Goal: Transaction & Acquisition: Purchase product/service

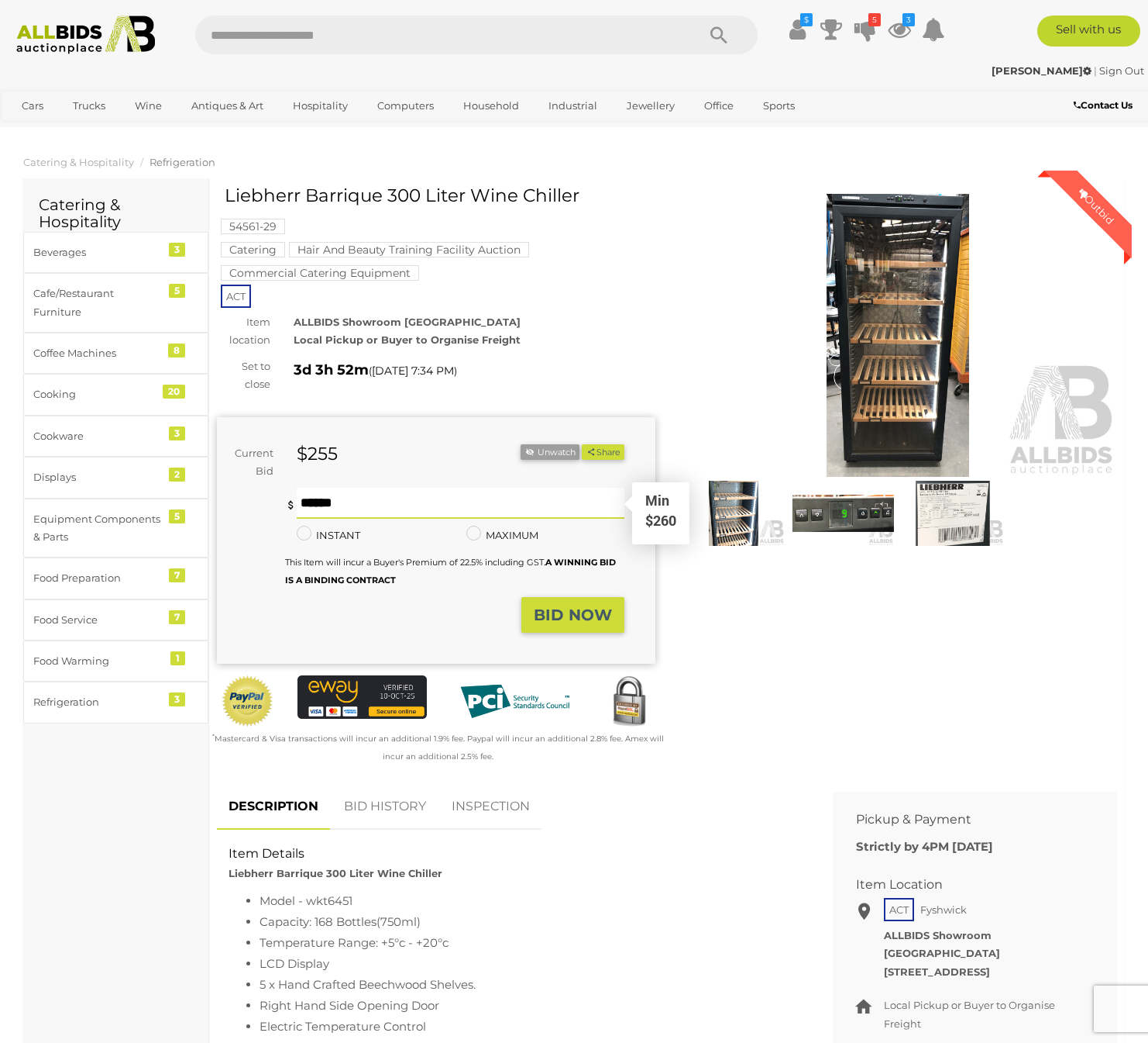
click at [342, 501] on input "text" at bounding box center [461, 502] width 328 height 31
type input "***"
click at [588, 618] on strong "BID NOW" at bounding box center [573, 614] width 79 height 19
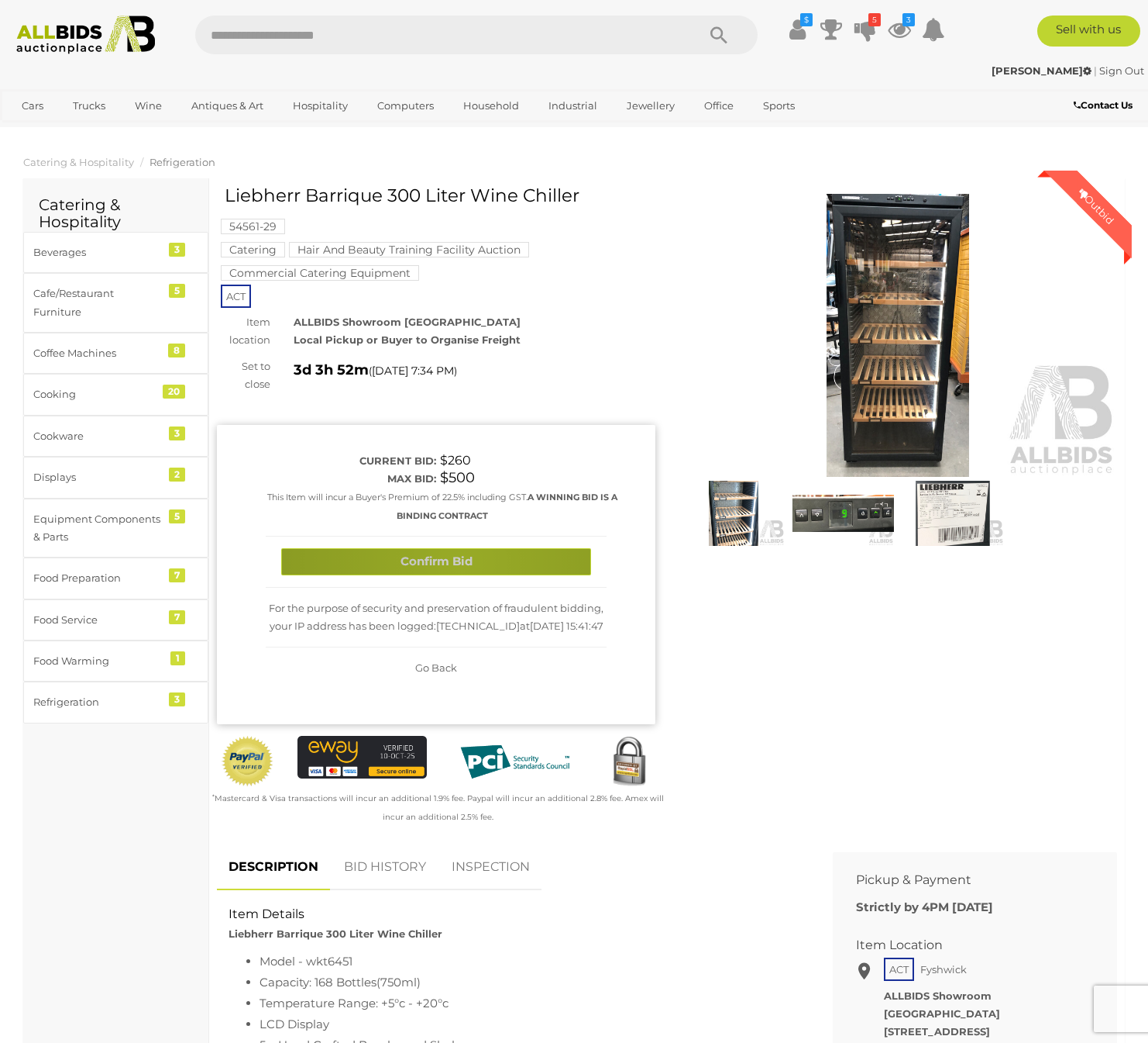
click at [459, 562] on button "Confirm Bid" at bounding box center [436, 561] width 310 height 27
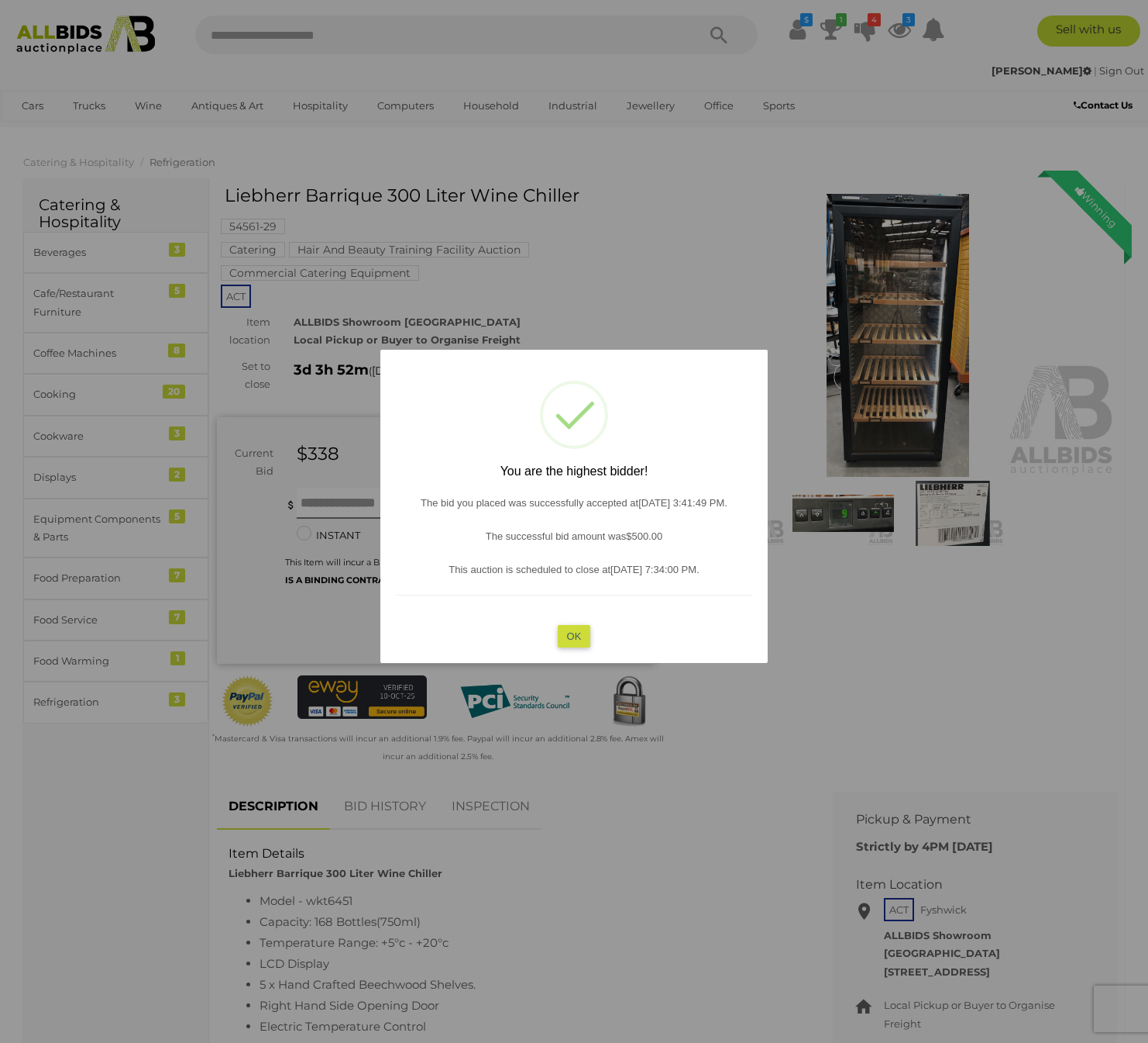
click at [576, 634] on button "OK" at bounding box center [574, 635] width 34 height 23
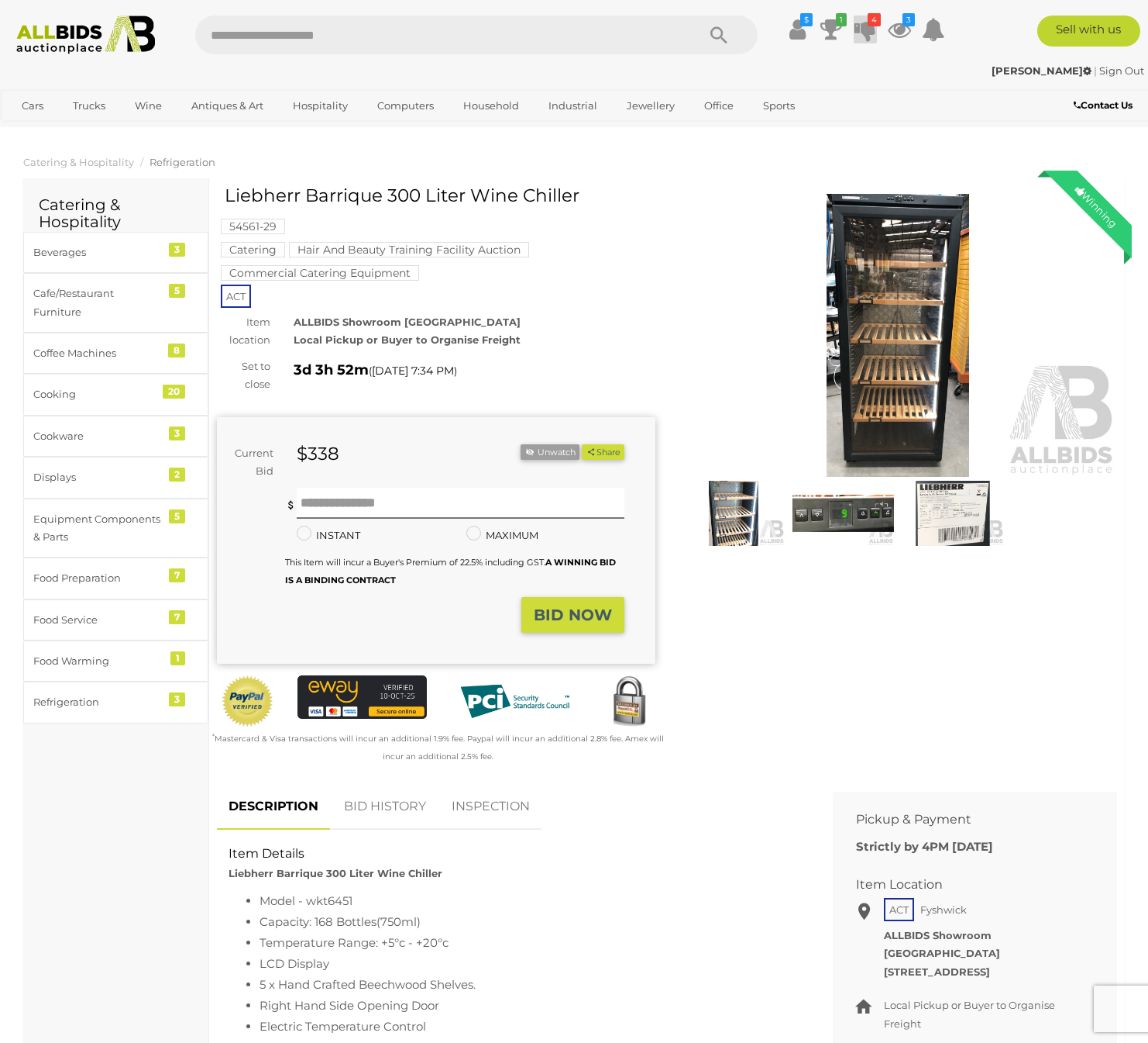
click at [867, 29] on icon at bounding box center [866, 30] width 22 height 28
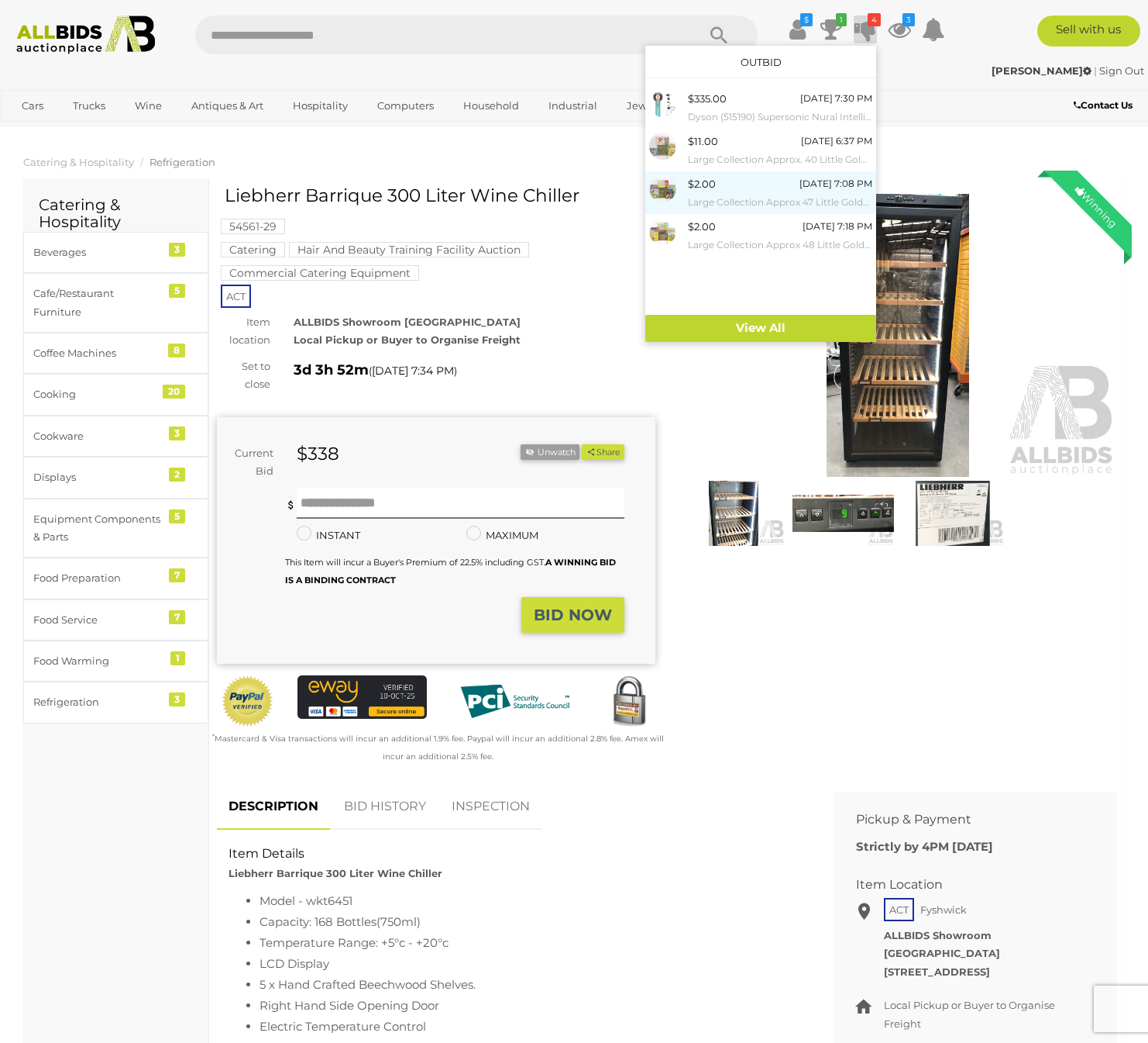
click at [724, 188] on div "$2.00 Wednesday 7:08 PM Large Collection Approx 47 Little Golden Books" at bounding box center [780, 192] width 185 height 35
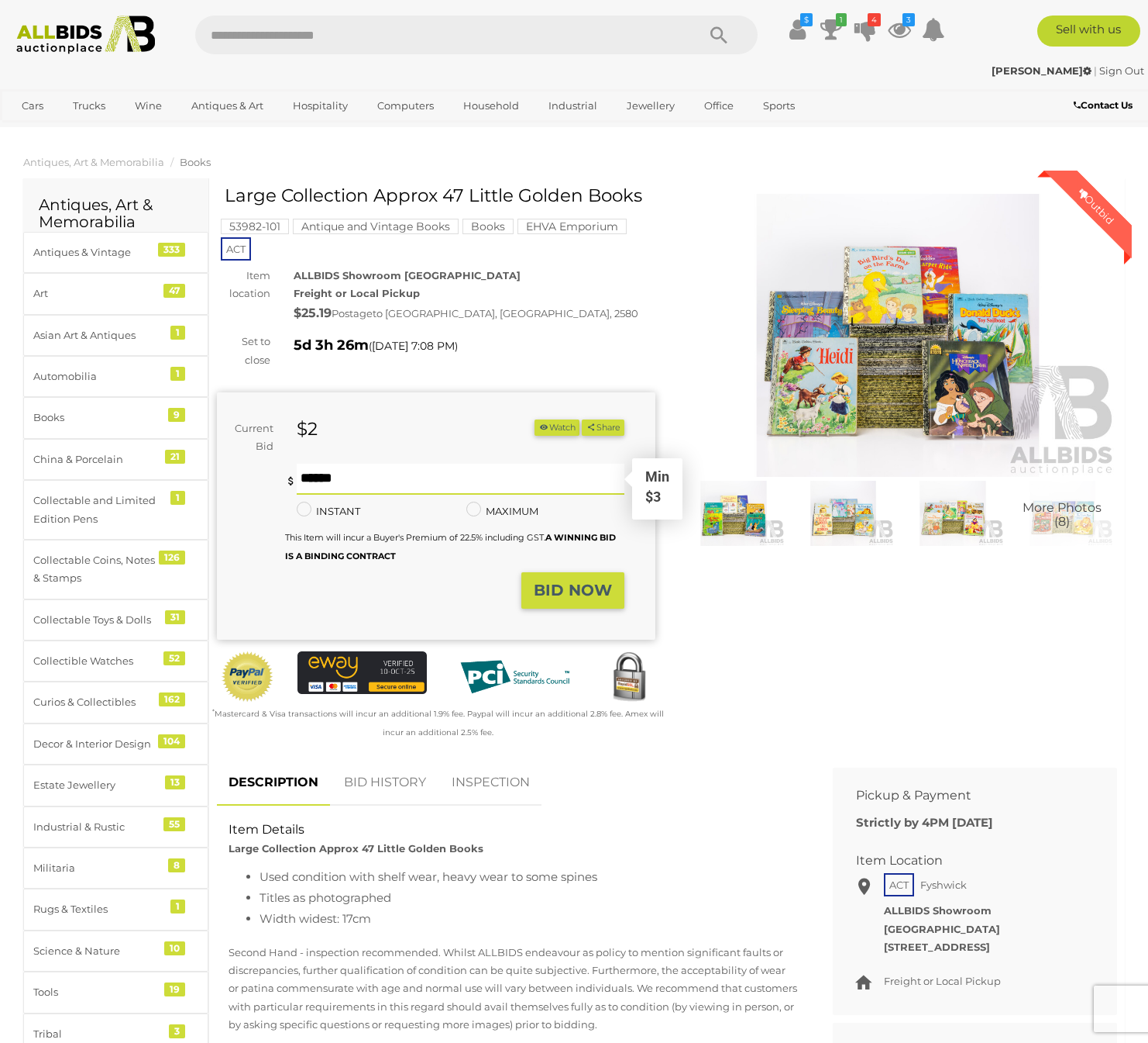
click at [372, 481] on input "text" at bounding box center [461, 478] width 328 height 31
type input "*"
click at [579, 596] on strong "BID NOW" at bounding box center [573, 590] width 79 height 19
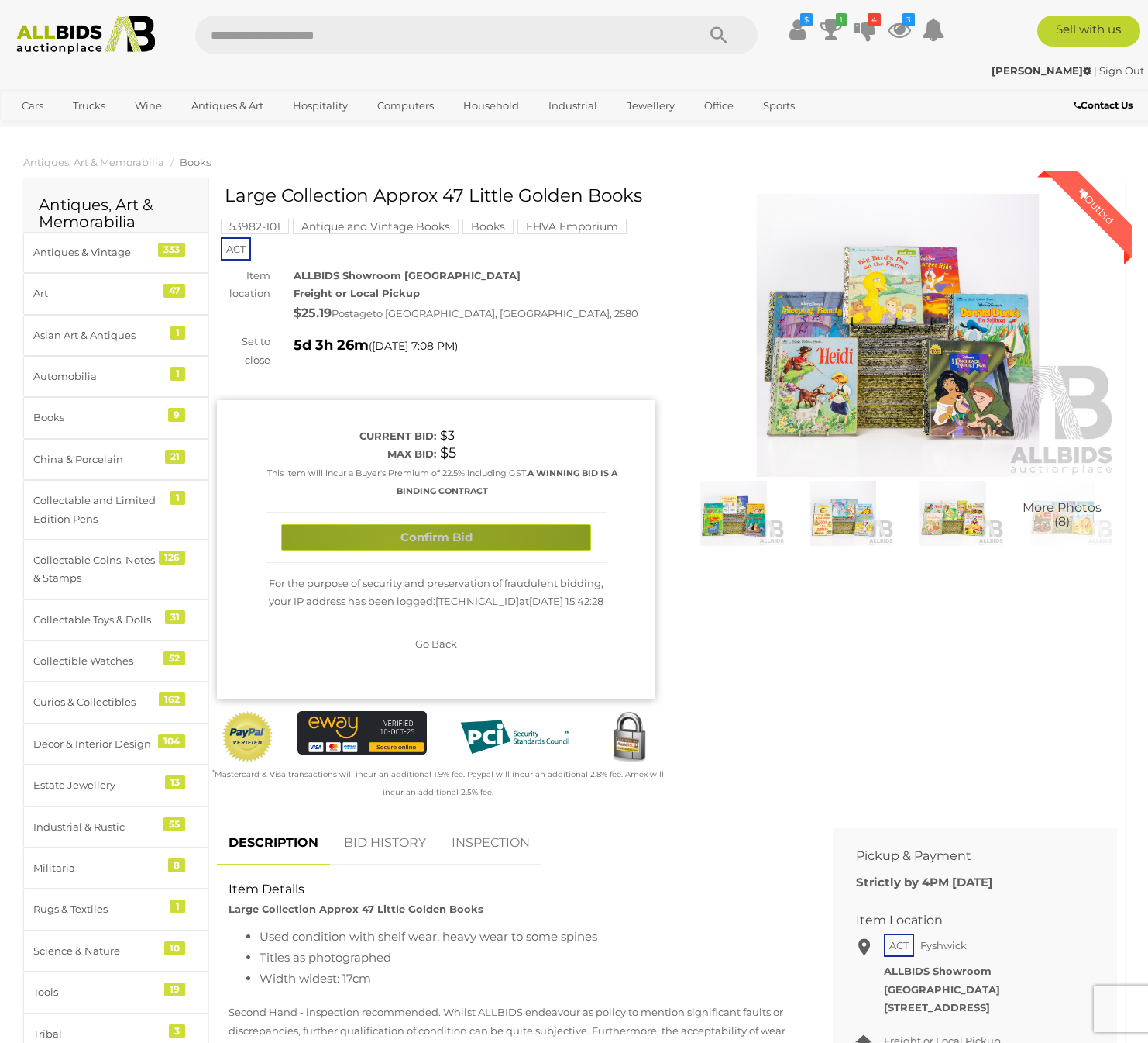
click at [393, 543] on button "Confirm Bid" at bounding box center [436, 537] width 310 height 27
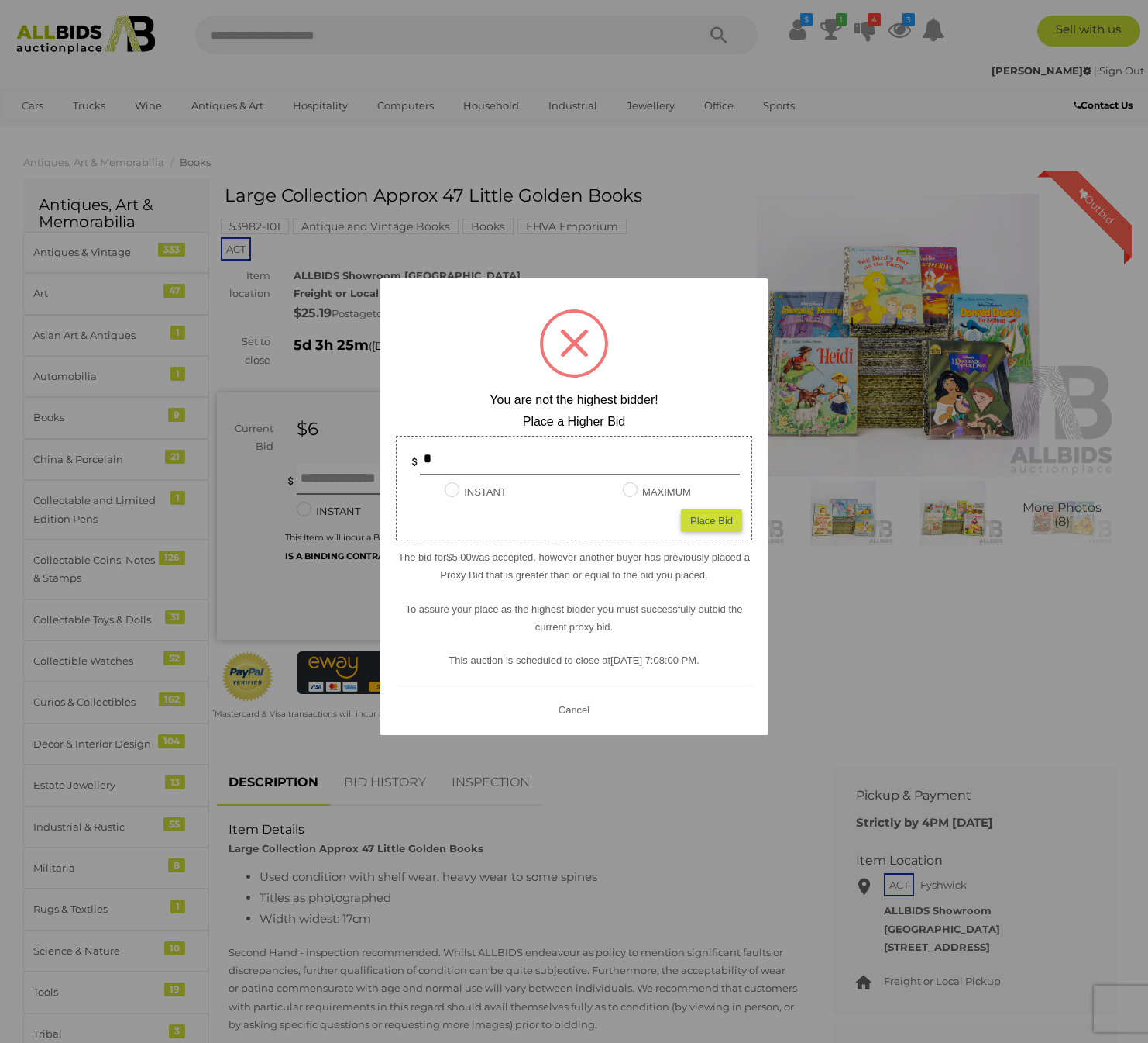
drag, startPoint x: 303, startPoint y: 165, endPoint x: 291, endPoint y: 165, distance: 12.0
click at [303, 165] on div at bounding box center [574, 521] width 1148 height 1043
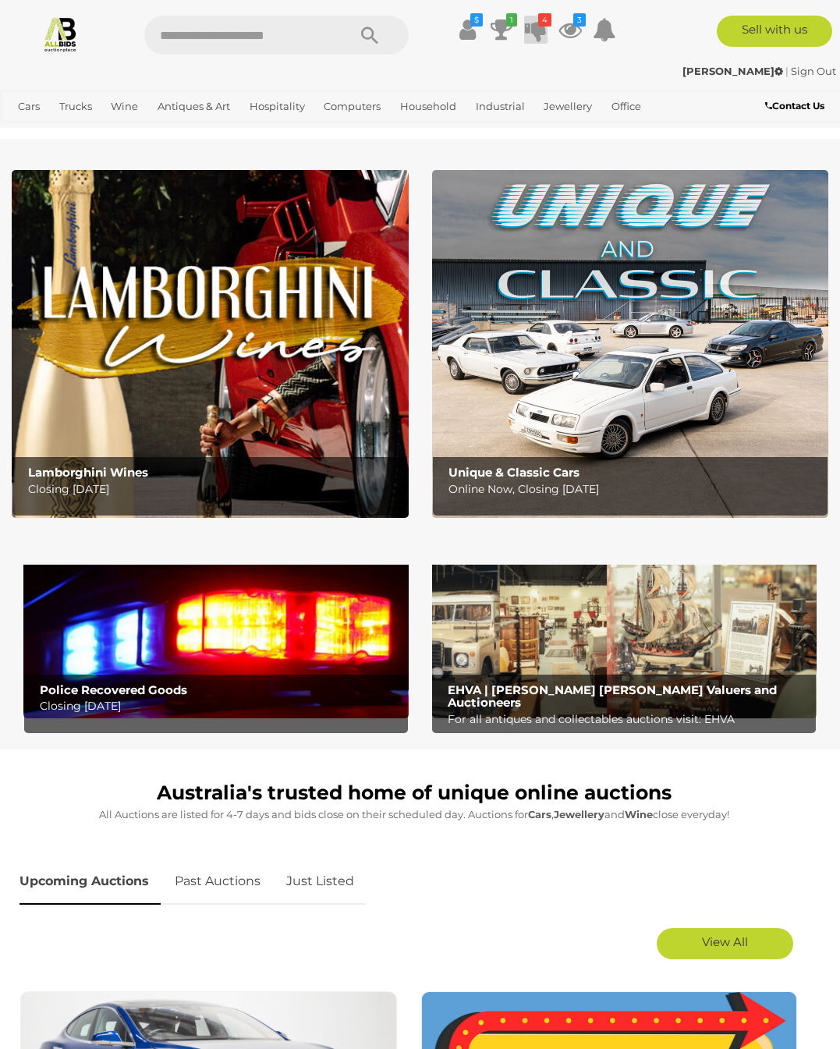
click at [536, 16] on icon at bounding box center [536, 30] width 22 height 28
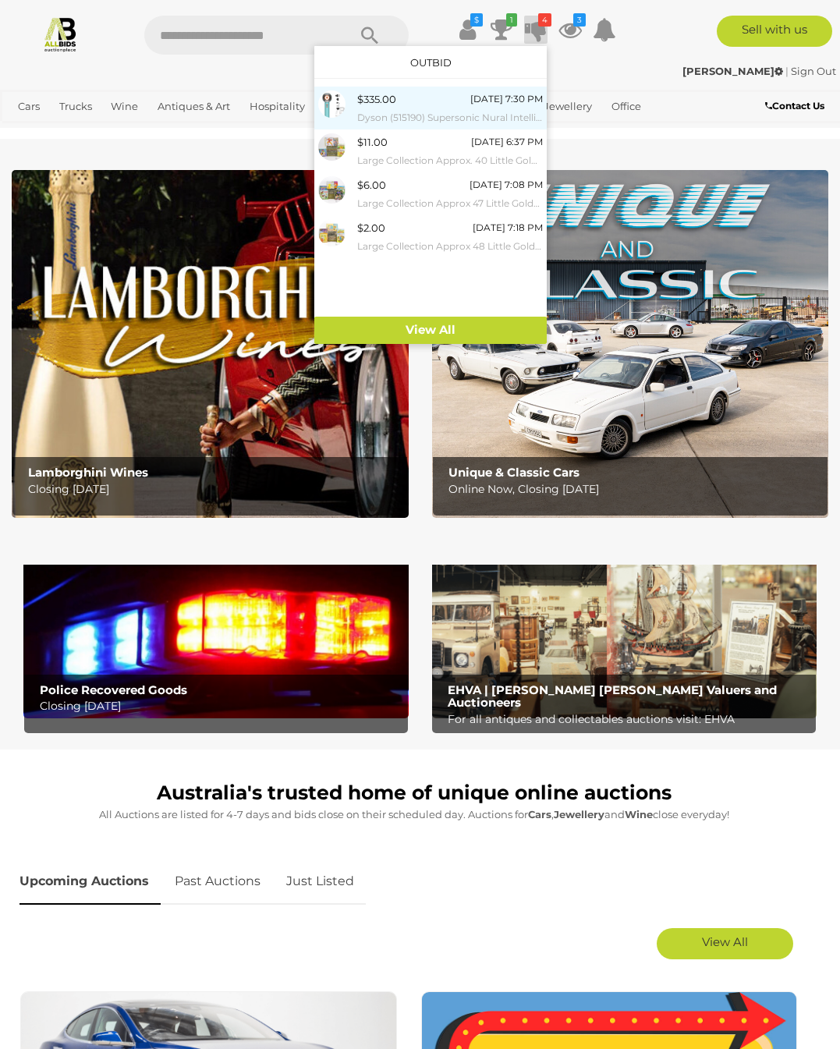
click at [412, 110] on small "Dyson (515190) Supersonic Nural Intelligent Hair Dryer (Ceramic Patina/topaz) -…" at bounding box center [450, 117] width 186 height 17
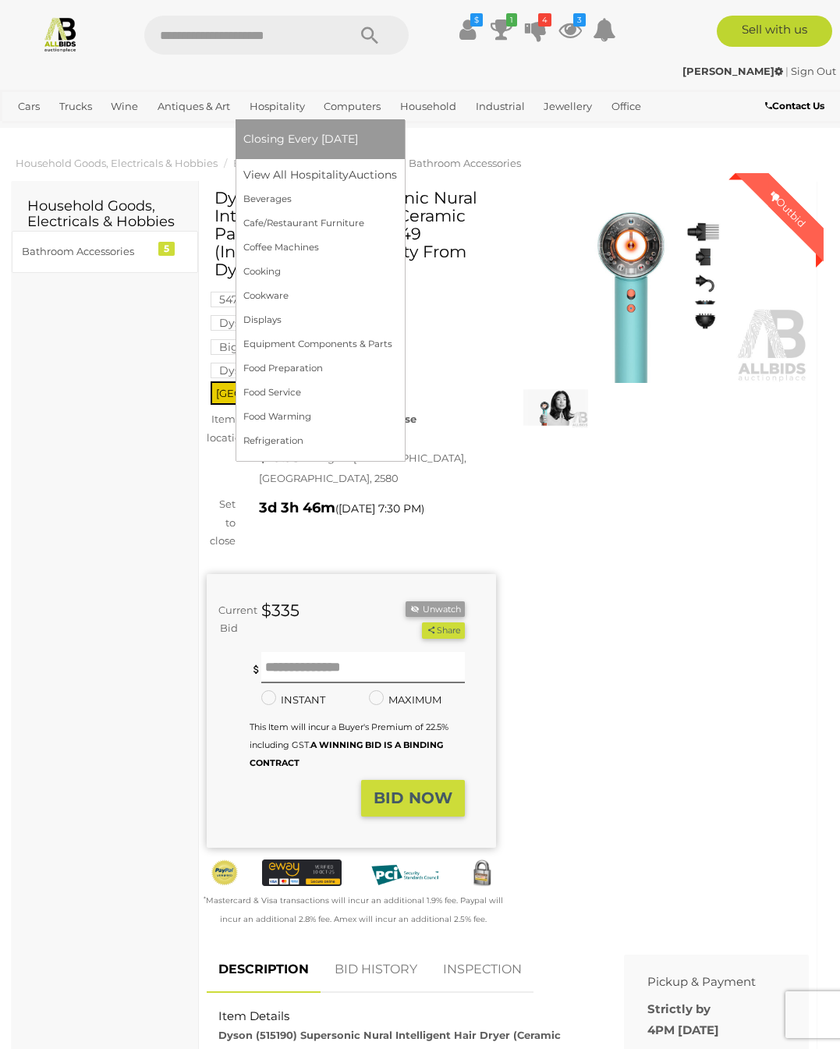
click at [274, 108] on link "Hospitality" at bounding box center [277, 107] width 68 height 26
